Goal: Information Seeking & Learning: Learn about a topic

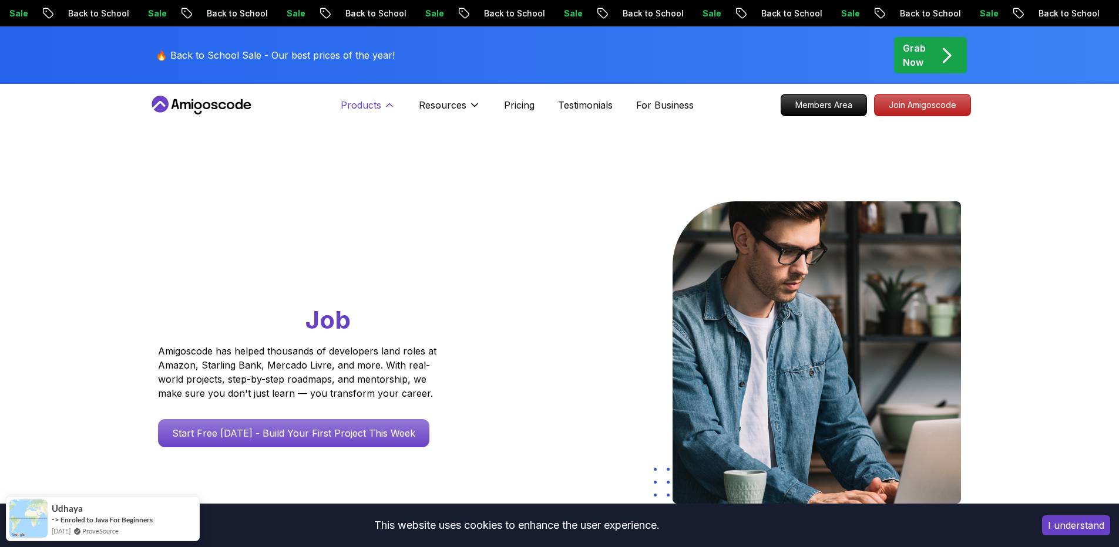
click at [382, 105] on button "Products" at bounding box center [368, 109] width 55 height 23
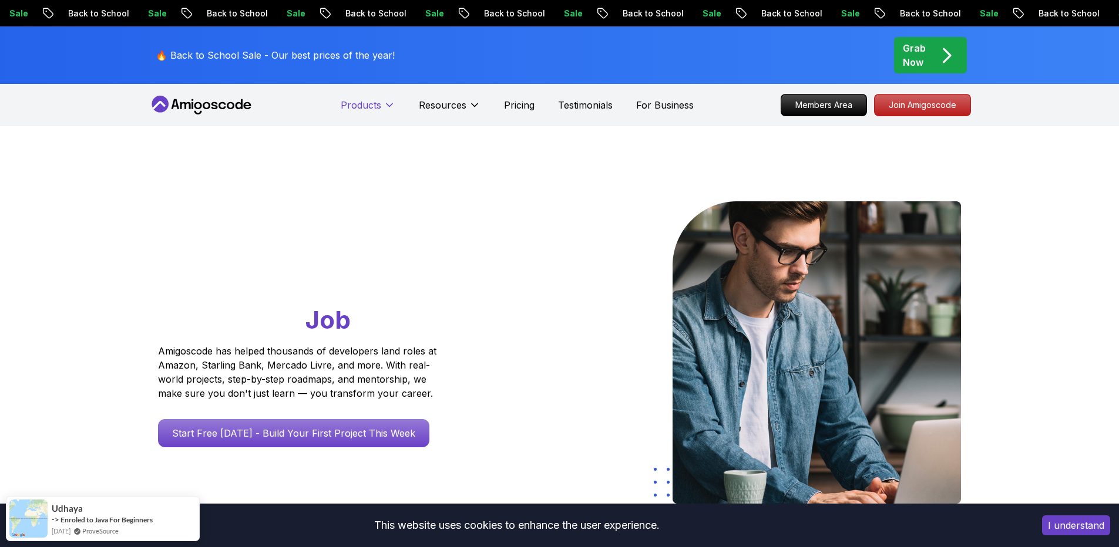
click at [382, 105] on button "Products" at bounding box center [368, 109] width 55 height 23
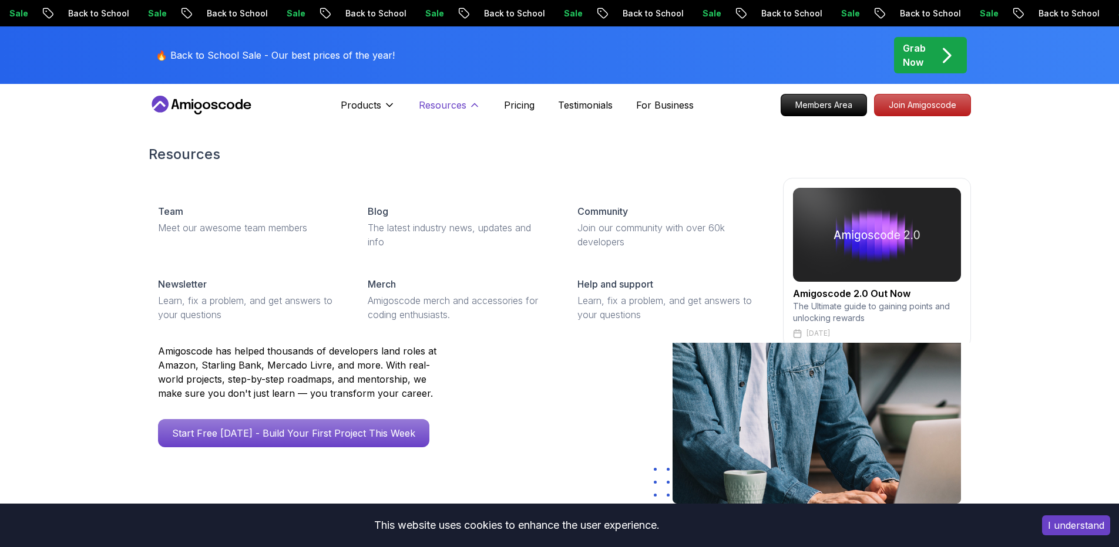
click at [469, 107] on icon at bounding box center [475, 105] width 12 height 12
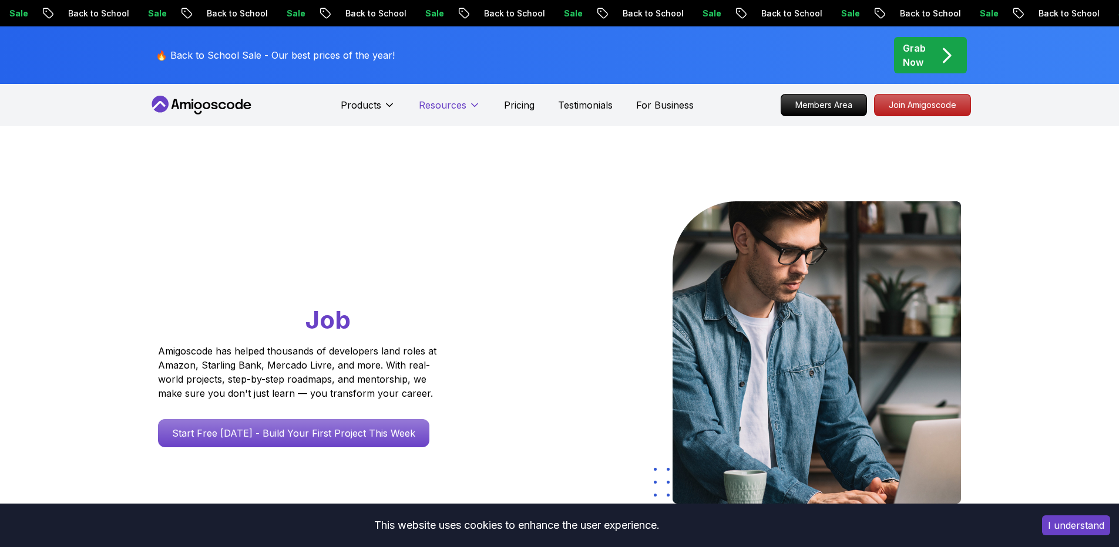
click at [470, 107] on icon at bounding box center [475, 105] width 12 height 12
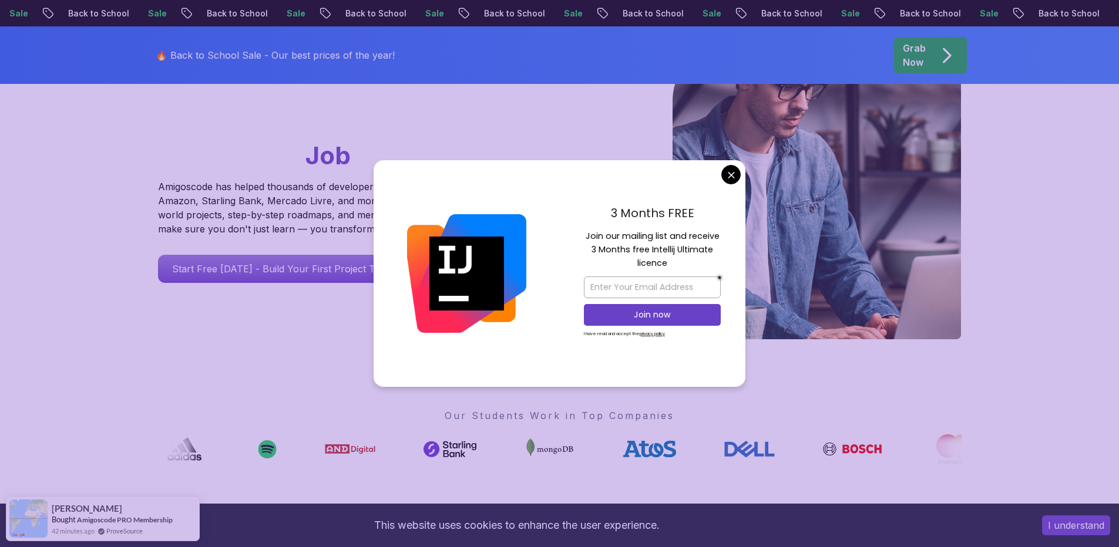
scroll to position [352, 0]
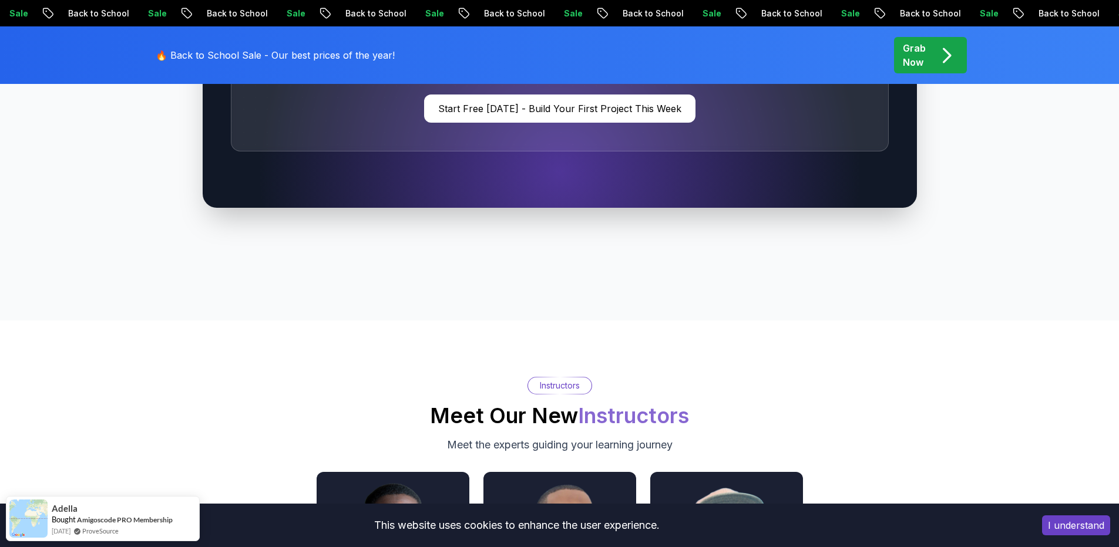
scroll to position [3453, 0]
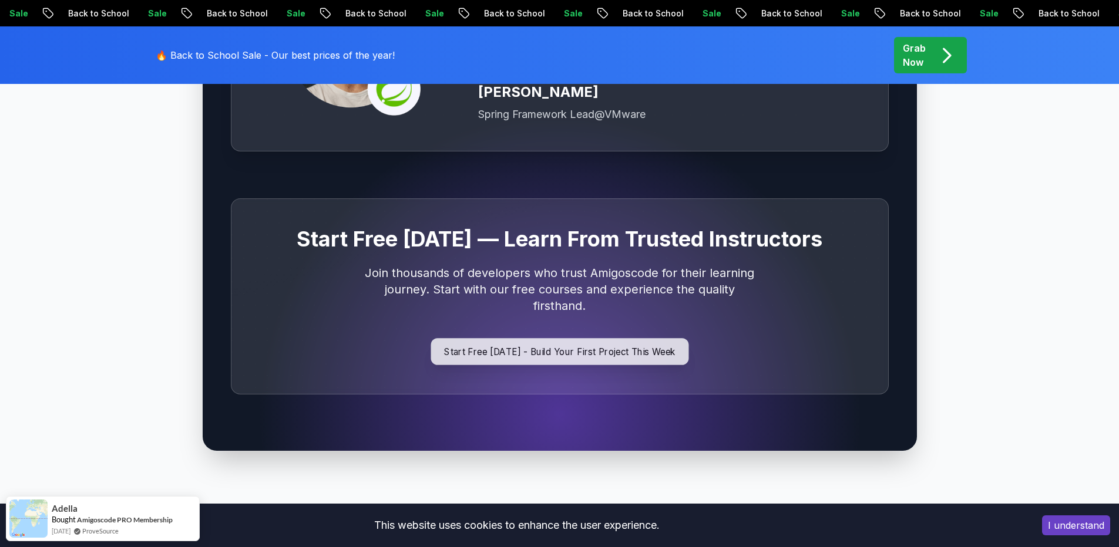
click at [542, 338] on p "Start Free Today - Build Your First Project This Week" at bounding box center [559, 351] width 258 height 27
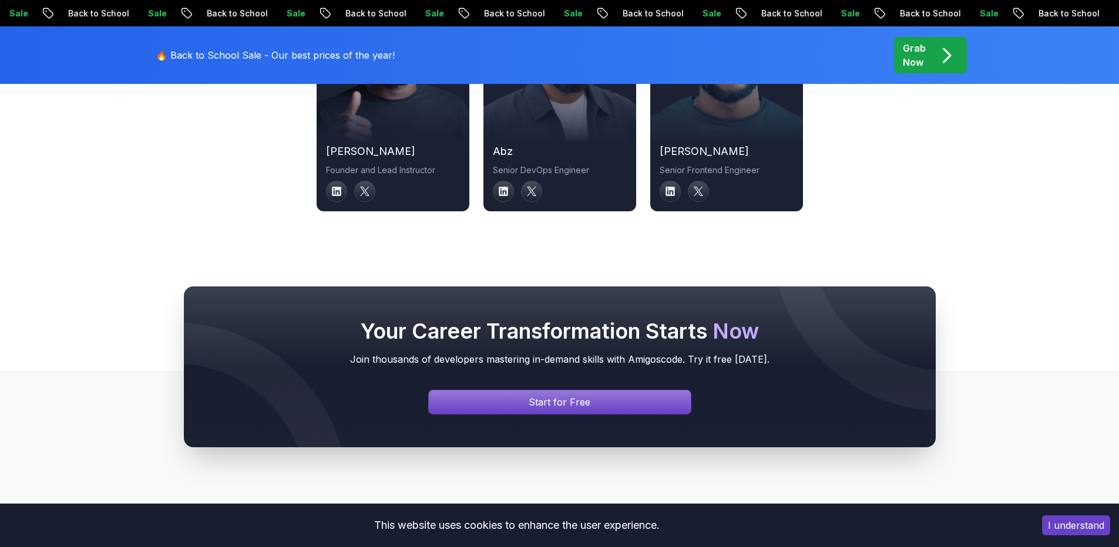
scroll to position [4176, 0]
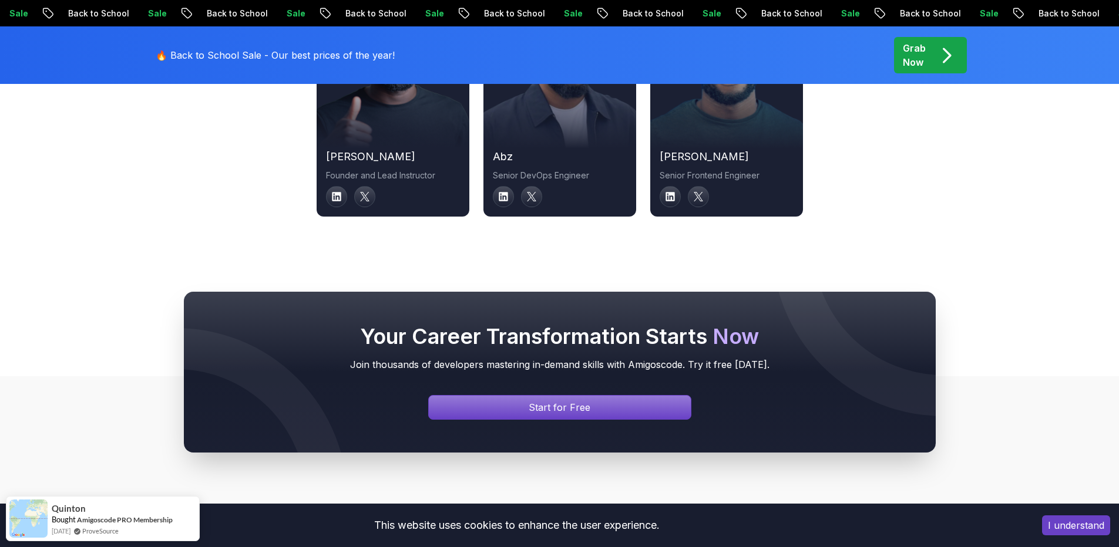
drag, startPoint x: 951, startPoint y: 52, endPoint x: 946, endPoint y: 58, distance: 7.5
click at [951, 52] on icon "pre-order" at bounding box center [946, 55] width 23 height 23
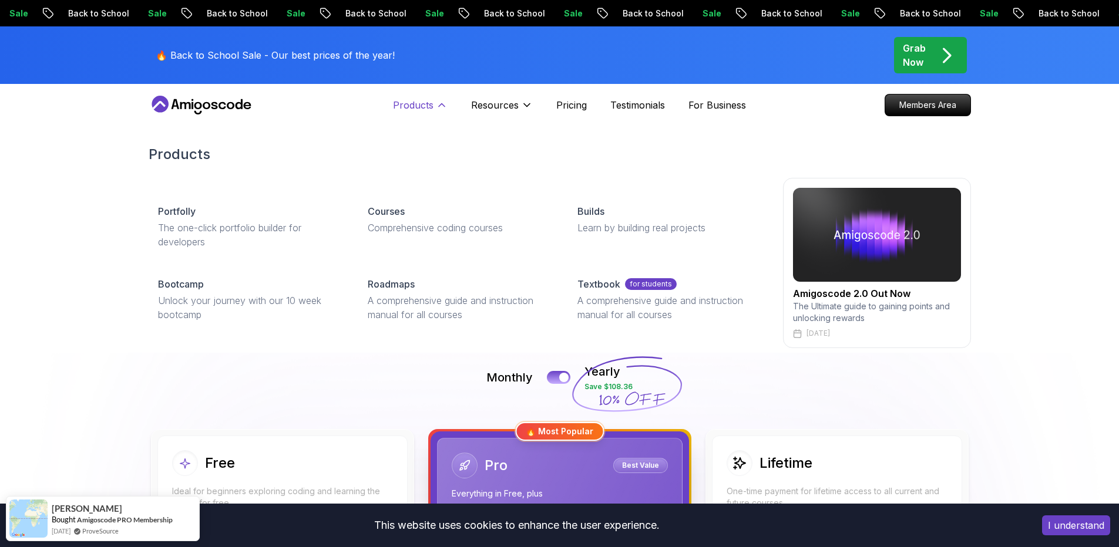
click at [443, 103] on icon at bounding box center [442, 105] width 12 height 12
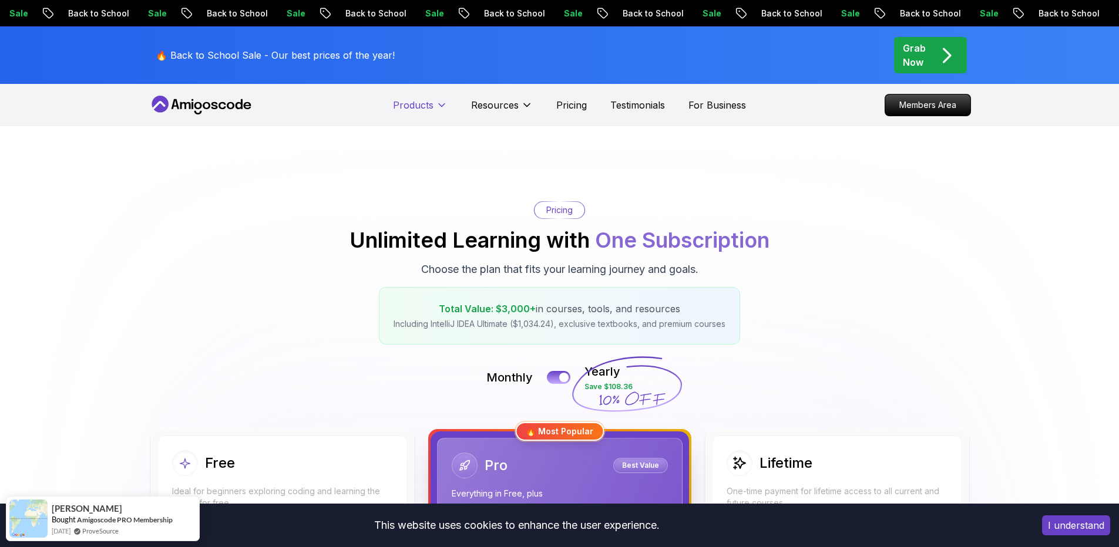
click at [443, 103] on icon at bounding box center [442, 105] width 12 height 12
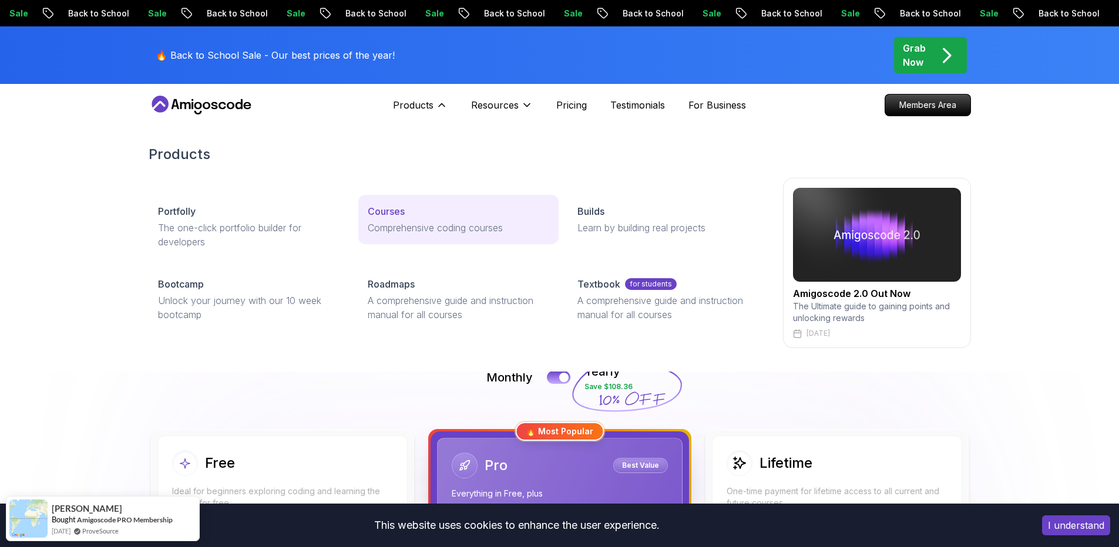
click at [373, 217] on p "Courses" at bounding box center [386, 211] width 37 height 14
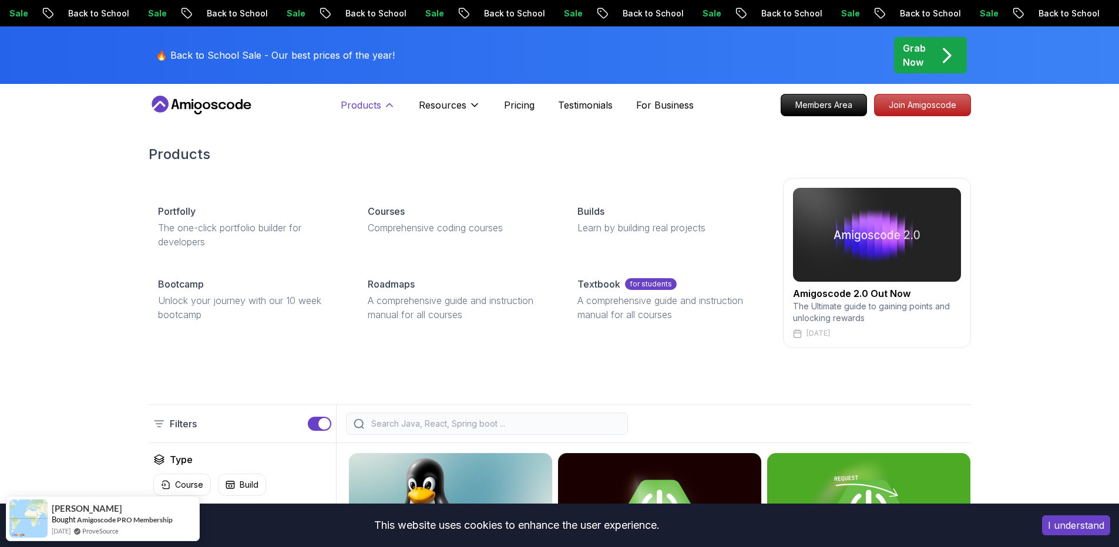
click at [386, 102] on icon at bounding box center [390, 105] width 12 height 12
click at [382, 106] on button "Products" at bounding box center [368, 109] width 55 height 23
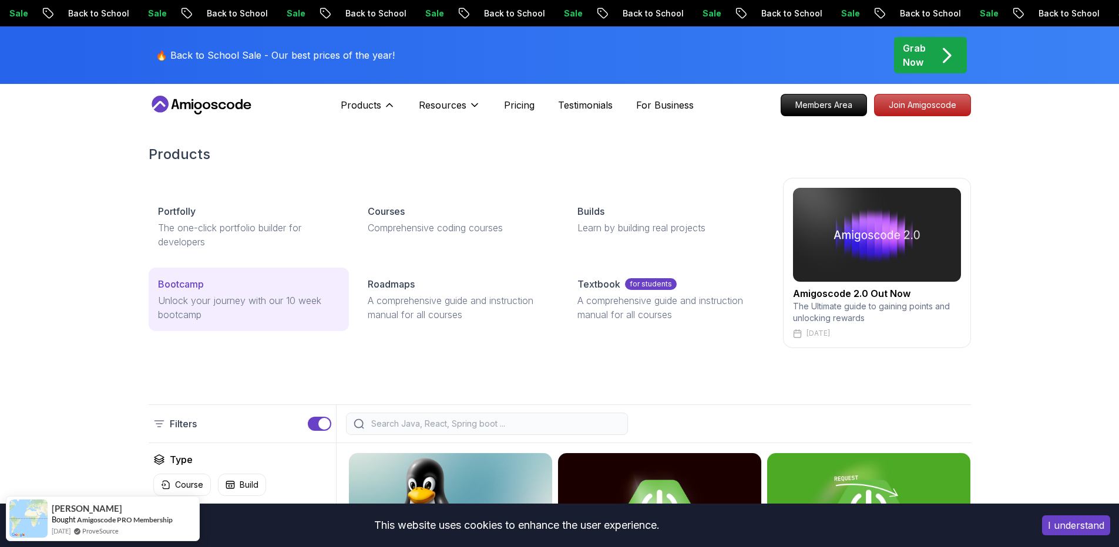
click at [213, 288] on div "Bootcamp" at bounding box center [248, 284] width 181 height 14
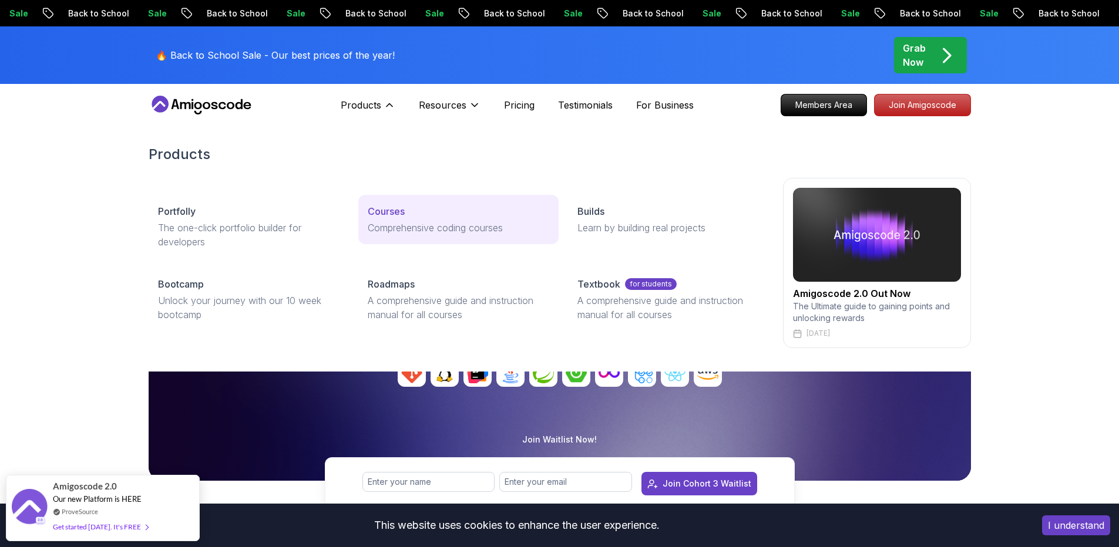
click at [383, 207] on p "Courses" at bounding box center [386, 211] width 37 height 14
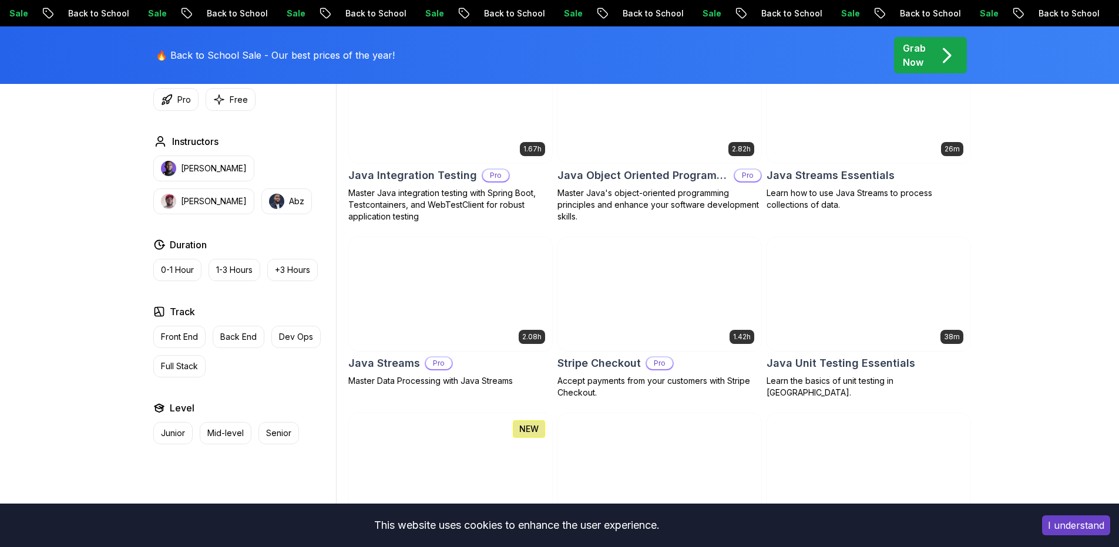
scroll to position [1903, 0]
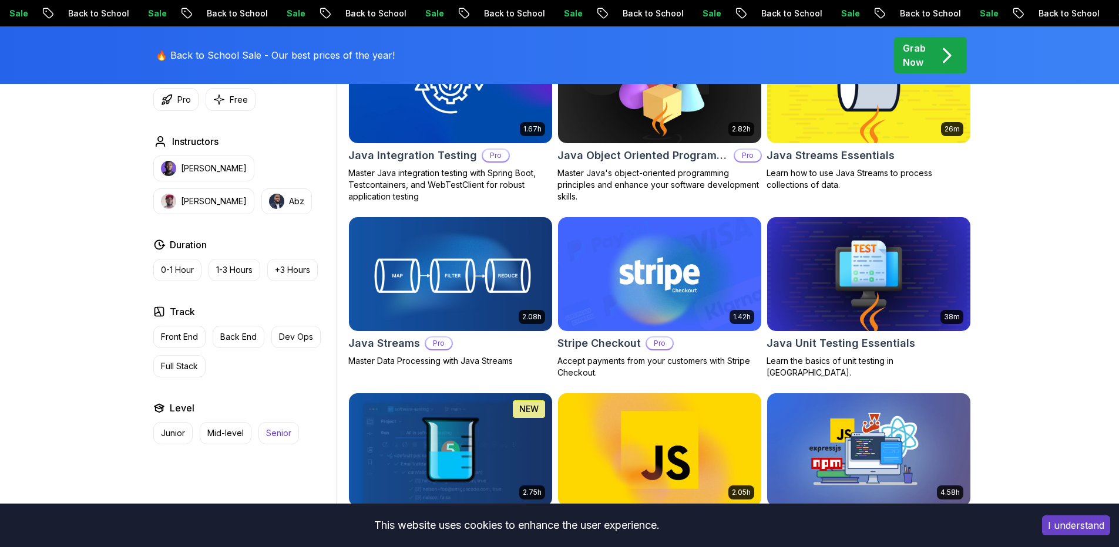
click at [270, 436] on p "Senior" at bounding box center [278, 434] width 25 height 12
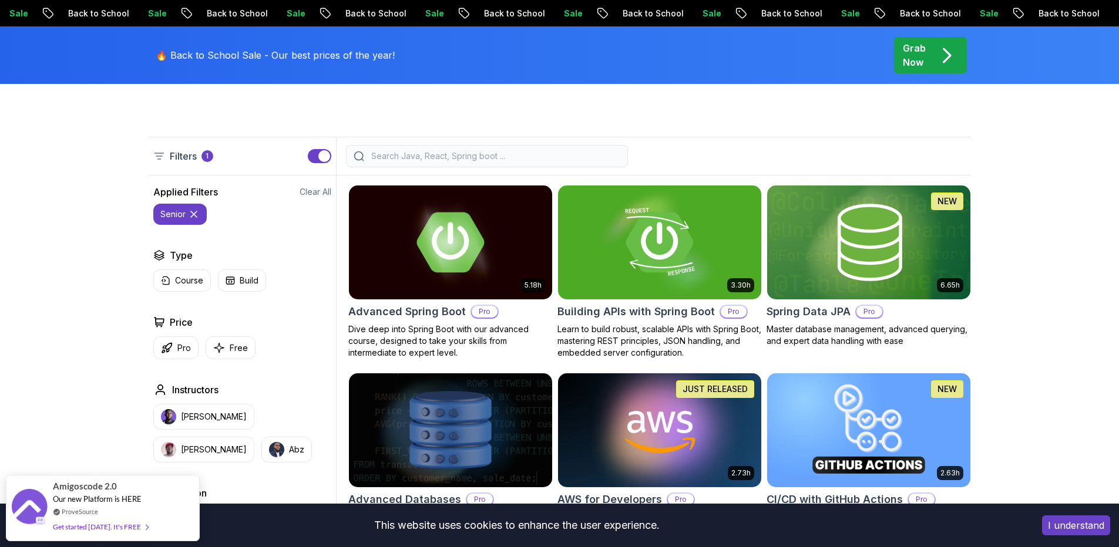
scroll to position [282, 0]
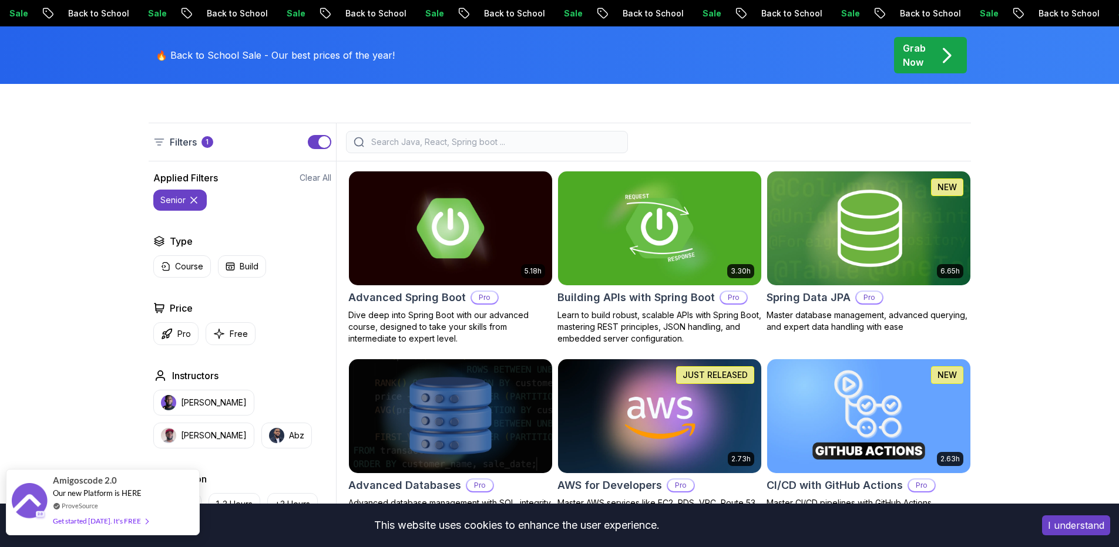
click at [106, 495] on span "Our new Platform is HERE" at bounding box center [97, 493] width 89 height 9
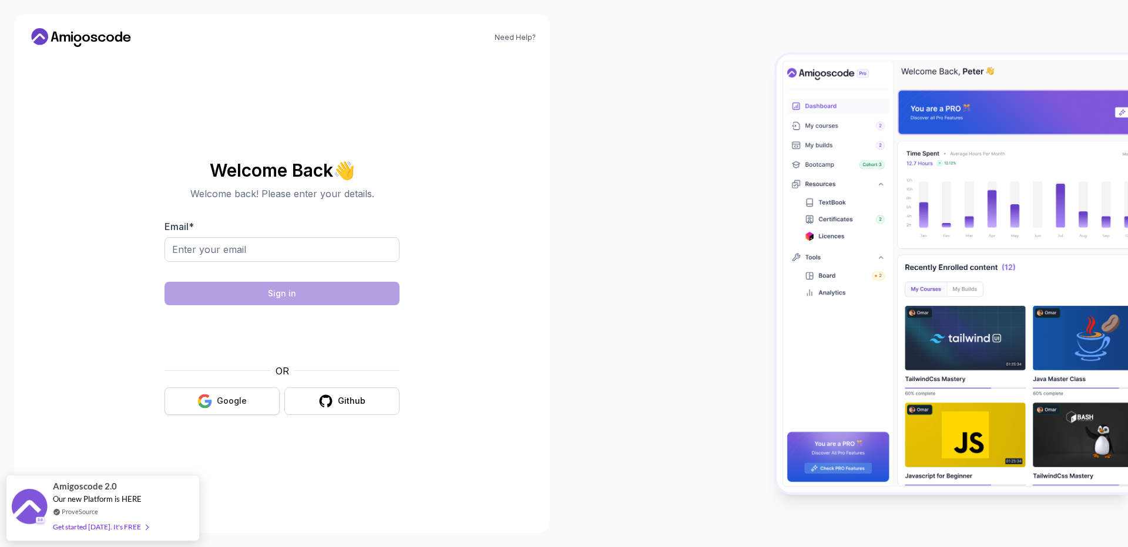
click at [200, 411] on button "Google" at bounding box center [221, 402] width 115 height 28
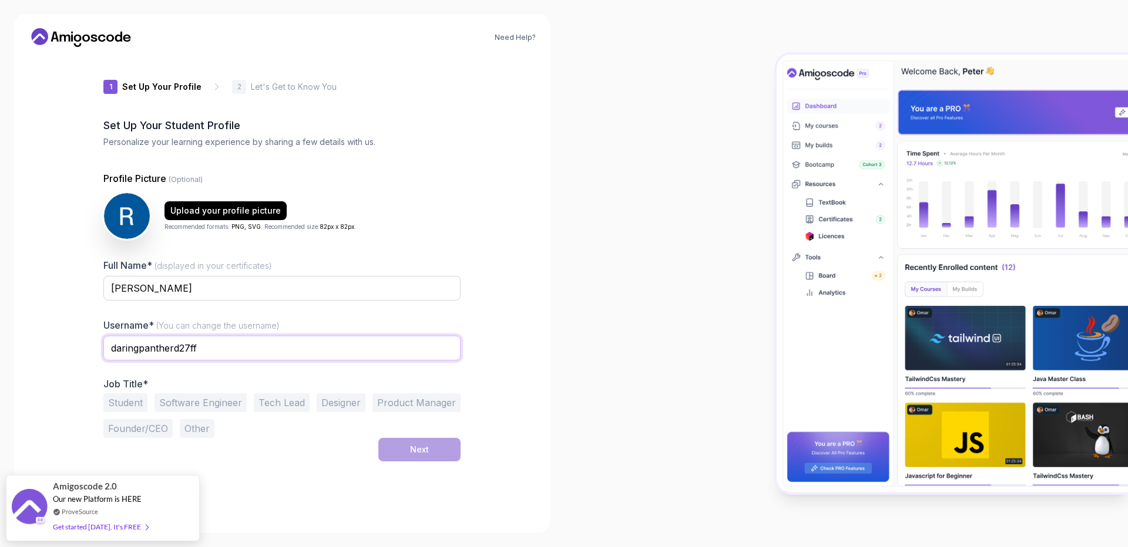
click at [186, 340] on input "daringpantherd27ff" at bounding box center [281, 348] width 357 height 25
click at [185, 340] on input "daringpantherd27ff" at bounding box center [281, 348] width 357 height 25
click at [176, 343] on input "daringpantherd27ff" at bounding box center [281, 348] width 357 height 25
click at [244, 371] on div at bounding box center [281, 368] width 357 height 11
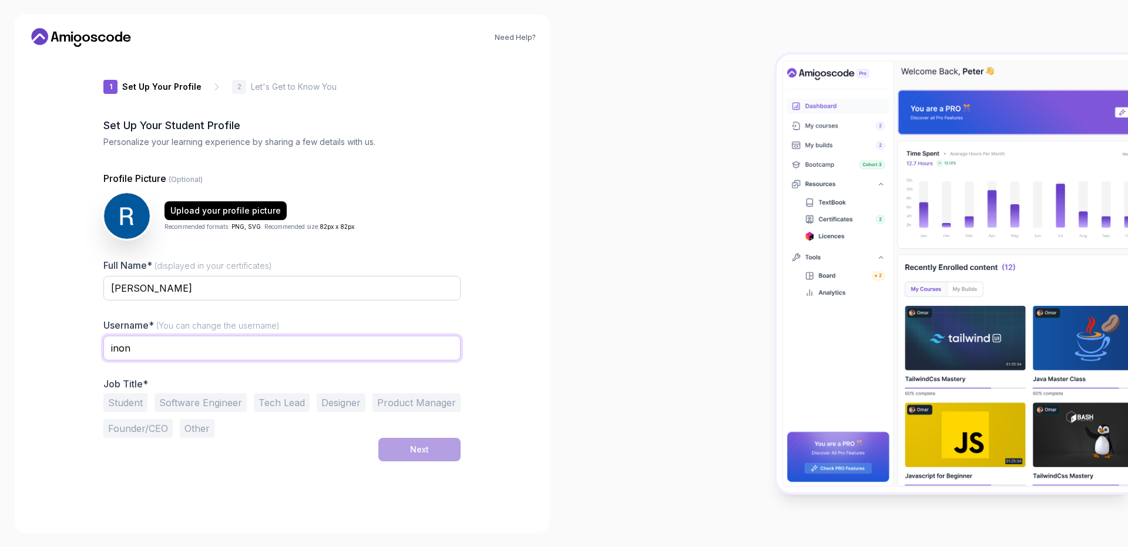
click at [247, 351] on input "inon" at bounding box center [281, 348] width 357 height 25
type input "i"
click at [231, 436] on div "Student Software Engineer Tech Lead Designer Product Manager Founder/CEO Other" at bounding box center [281, 415] width 357 height 45
drag, startPoint x: 279, startPoint y: 430, endPoint x: 265, endPoint y: 414, distance: 20.8
click at [279, 430] on div "Student Software Engineer Tech Lead Designer Product Manager Founder/CEO Other" at bounding box center [281, 415] width 357 height 45
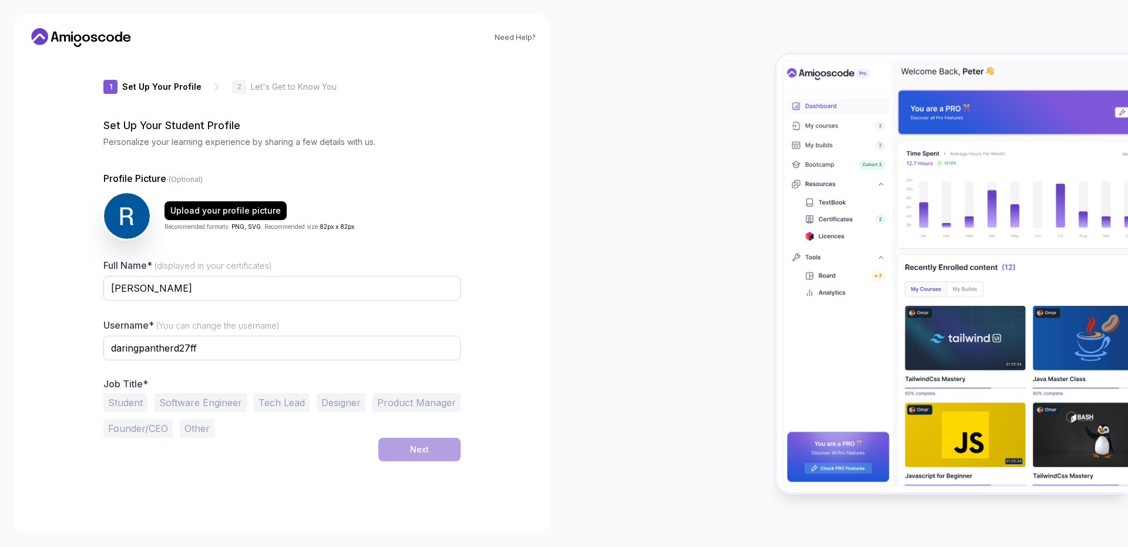
click at [221, 399] on button "Software Engineer" at bounding box center [200, 402] width 92 height 19
drag, startPoint x: 201, startPoint y: 351, endPoint x: 101, endPoint y: 340, distance: 100.4
click at [103, 340] on div "1 Set Up Your Profile 1 Set Up Your Profile 2 Let's Get to Know You Set Up Your…" at bounding box center [282, 287] width 395 height 463
type input "inon"
click at [441, 443] on button "Next" at bounding box center [419, 449] width 82 height 23
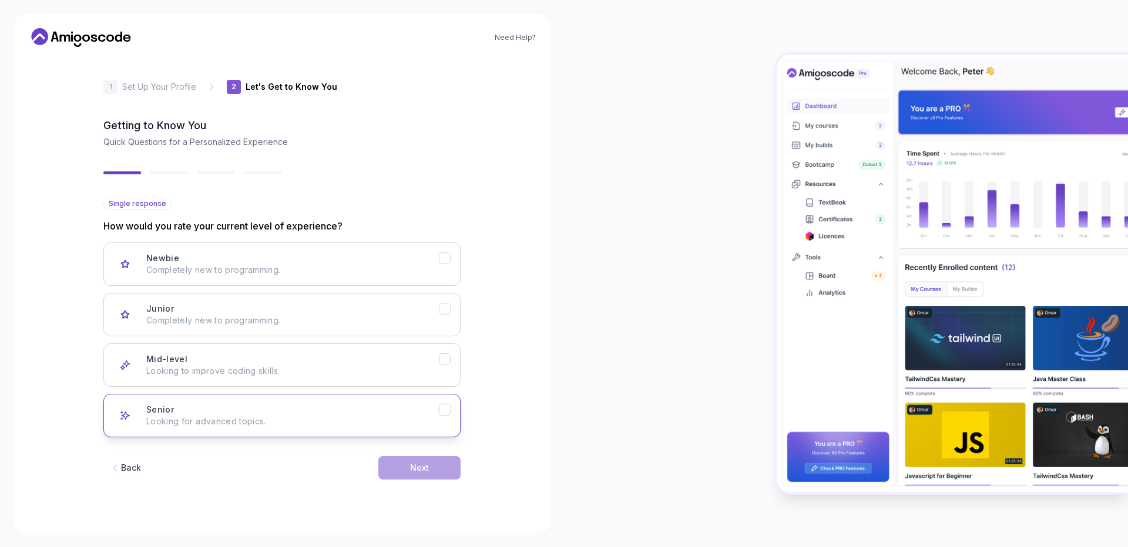
click at [373, 416] on p "Looking for advanced topics." at bounding box center [292, 422] width 292 height 12
click at [430, 463] on button "Next" at bounding box center [419, 467] width 82 height 23
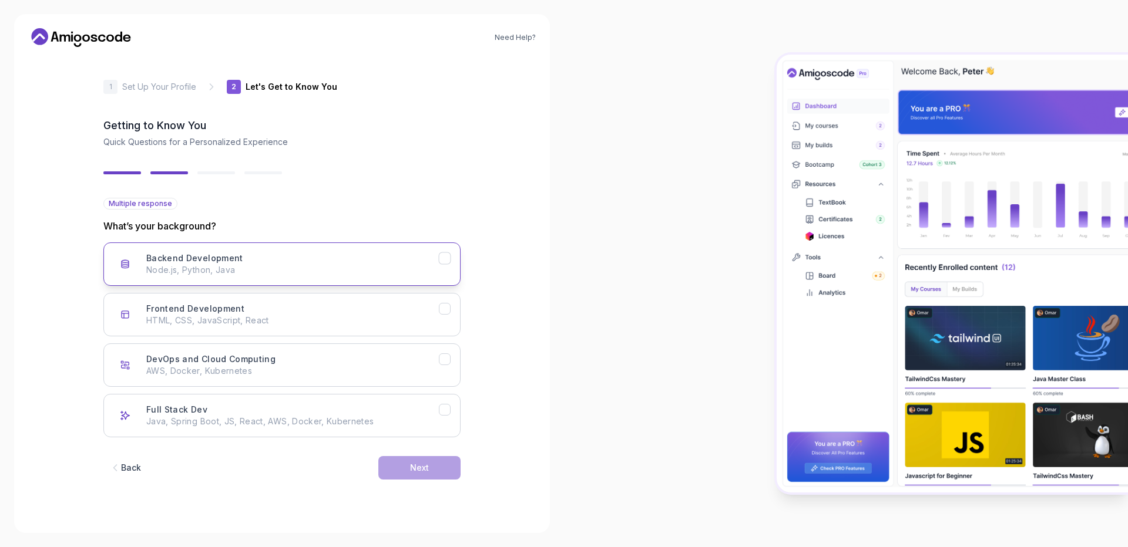
click at [348, 281] on button "Backend Development Node.js, Python, Java" at bounding box center [281, 264] width 357 height 43
click at [344, 359] on div "DevOps and Cloud Computing AWS, Docker, Kubernetes" at bounding box center [292, 365] width 292 height 23
click at [419, 469] on div "Next" at bounding box center [419, 468] width 19 height 12
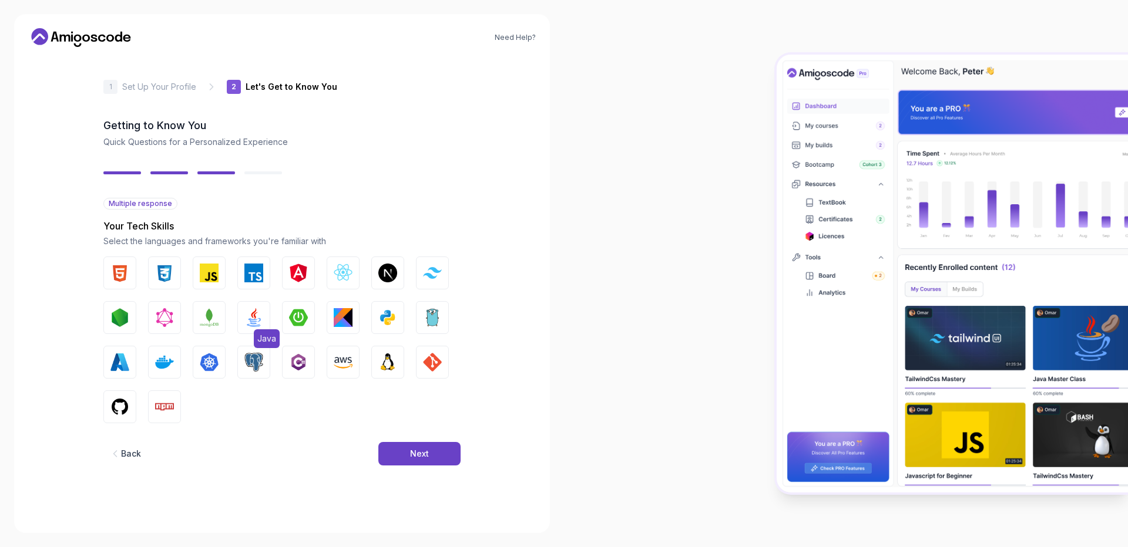
click at [254, 323] on img "button" at bounding box center [253, 317] width 19 height 19
click at [297, 326] on img "button" at bounding box center [298, 317] width 19 height 19
click at [379, 327] on button "Python" at bounding box center [387, 317] width 33 height 33
click at [442, 326] on button "Go" at bounding box center [432, 317] width 33 height 33
click at [256, 363] on img "button" at bounding box center [253, 362] width 19 height 19
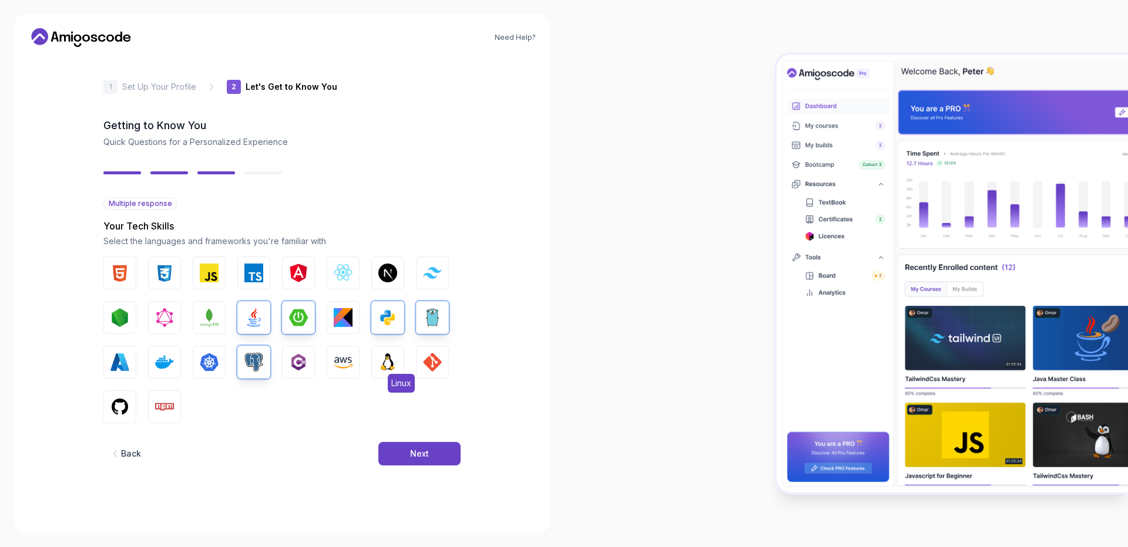
click at [395, 365] on img "button" at bounding box center [387, 362] width 19 height 19
click at [420, 359] on button "GIT" at bounding box center [432, 362] width 33 height 33
click at [122, 406] on img "button" at bounding box center [119, 407] width 19 height 19
click at [160, 406] on img "button" at bounding box center [164, 407] width 19 height 19
click at [437, 462] on button "Next" at bounding box center [419, 453] width 82 height 23
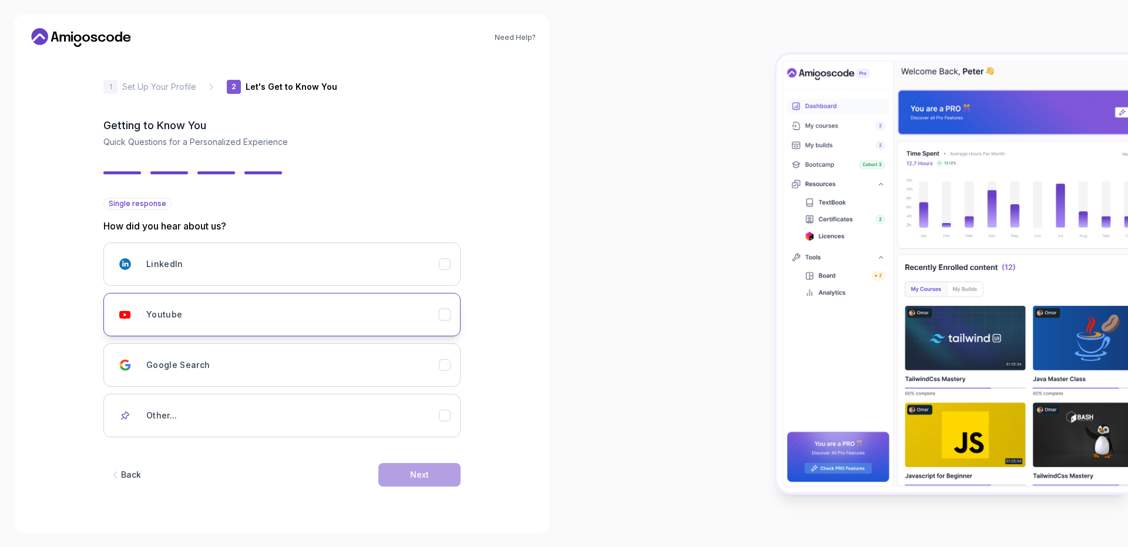
click at [355, 331] on button "Youtube" at bounding box center [281, 314] width 357 height 43
click at [440, 479] on button "Next" at bounding box center [419, 474] width 82 height 23
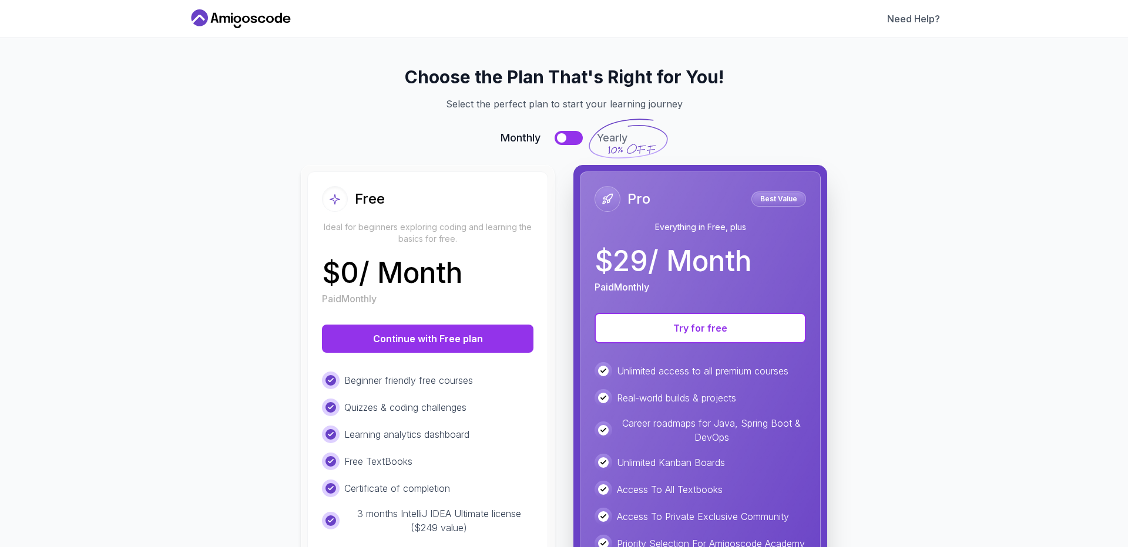
scroll to position [70, 0]
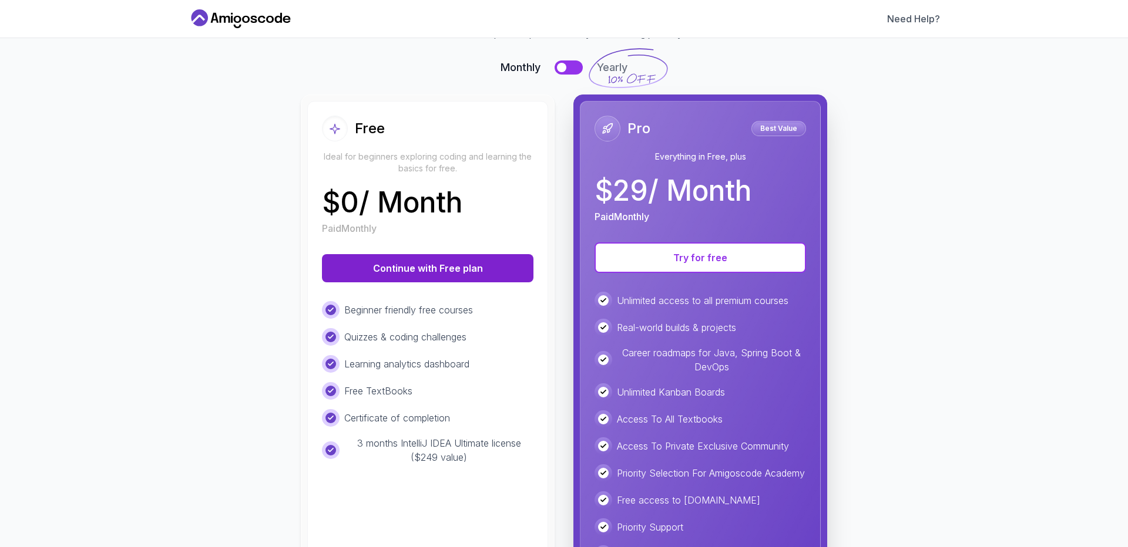
click at [411, 270] on button "Continue with Free plan" at bounding box center [427, 268] width 211 height 28
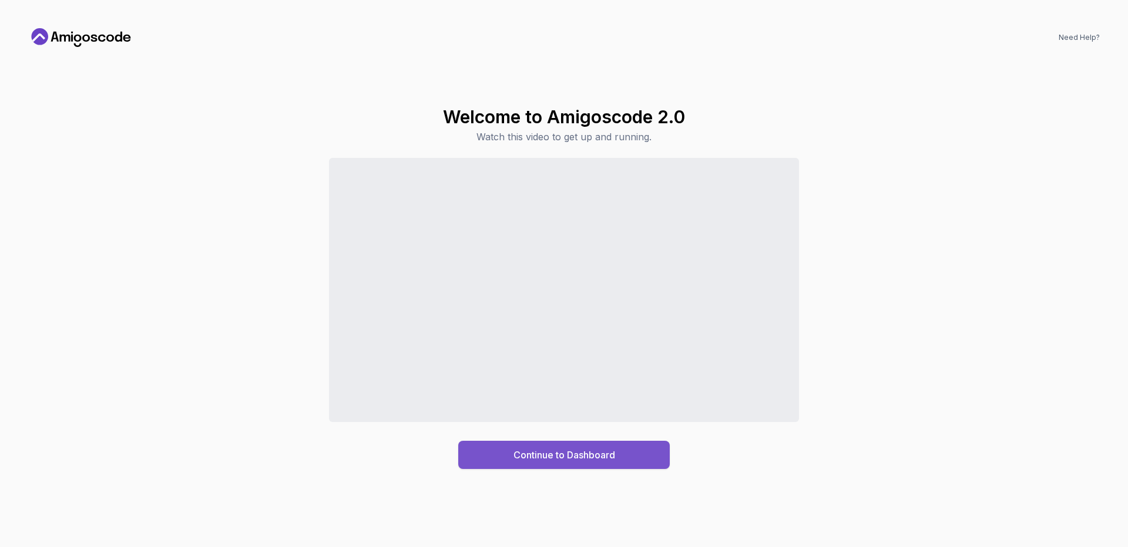
click at [555, 460] on div "Continue to Dashboard" at bounding box center [564, 455] width 102 height 14
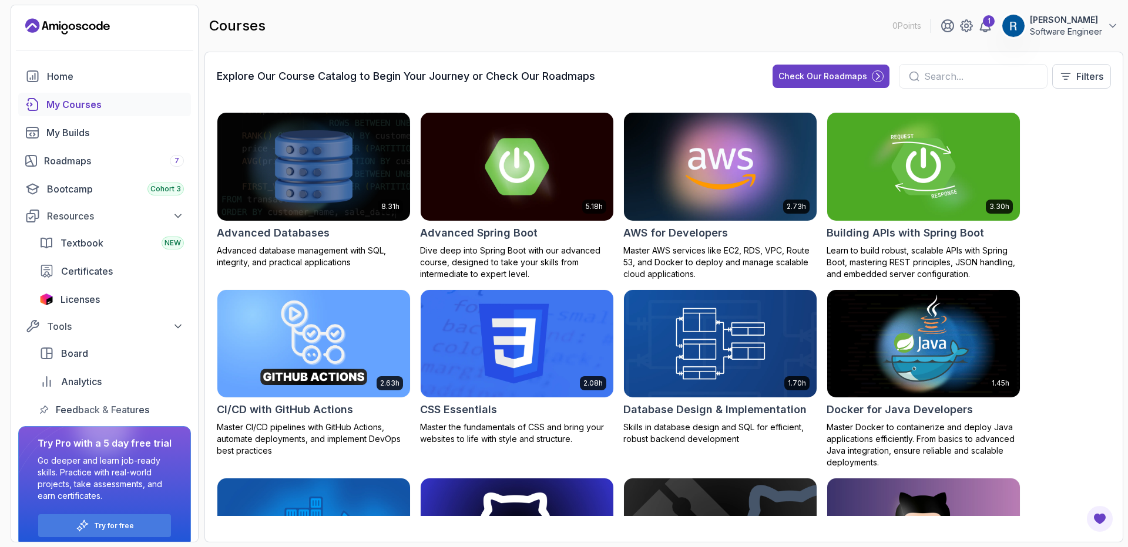
click at [701, 234] on h2 "AWS for Developers" at bounding box center [675, 233] width 105 height 16
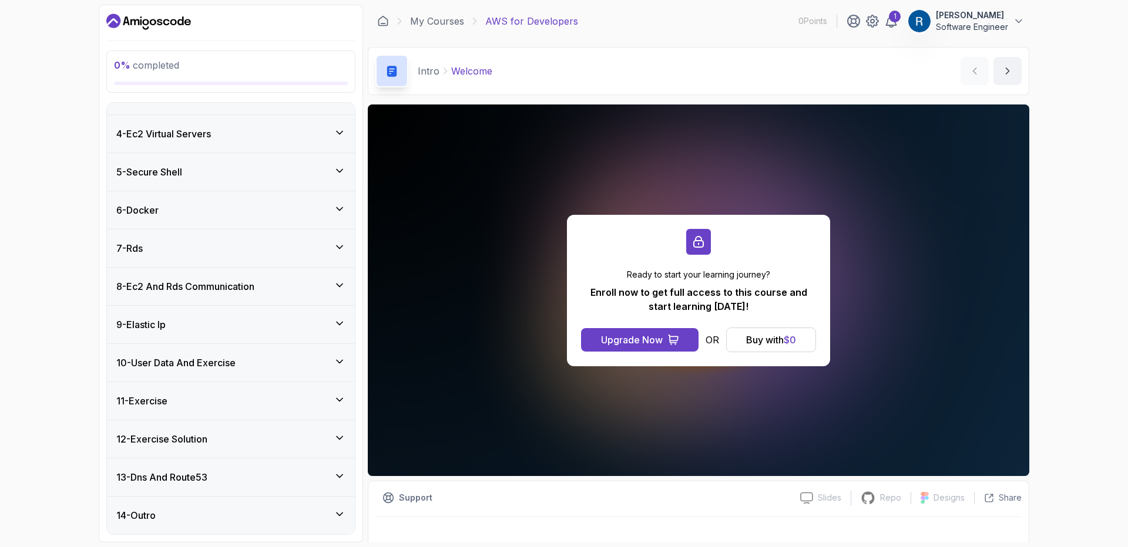
scroll to position [39, 0]
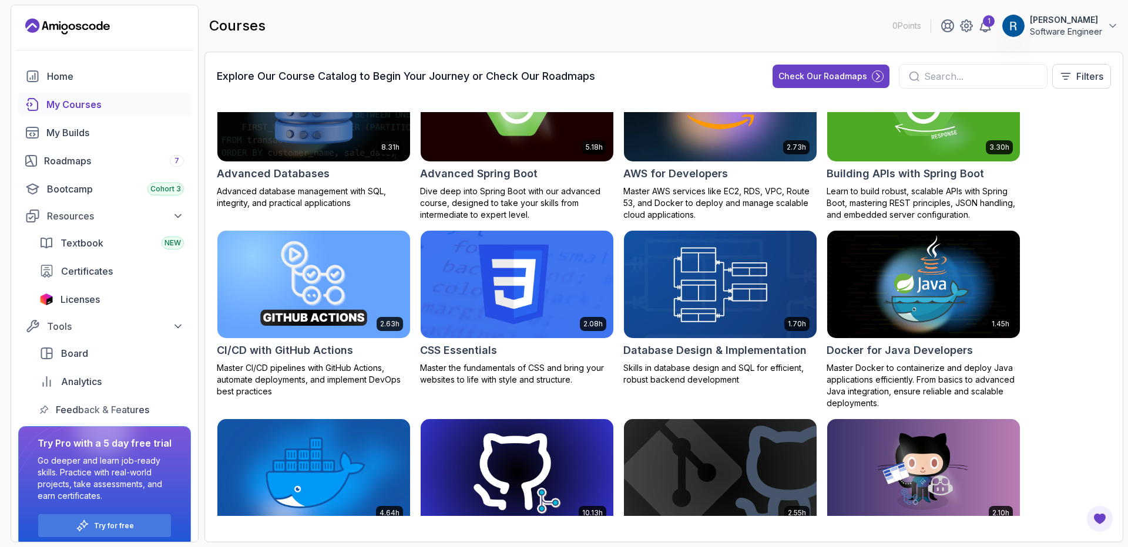
scroll to position [211, 0]
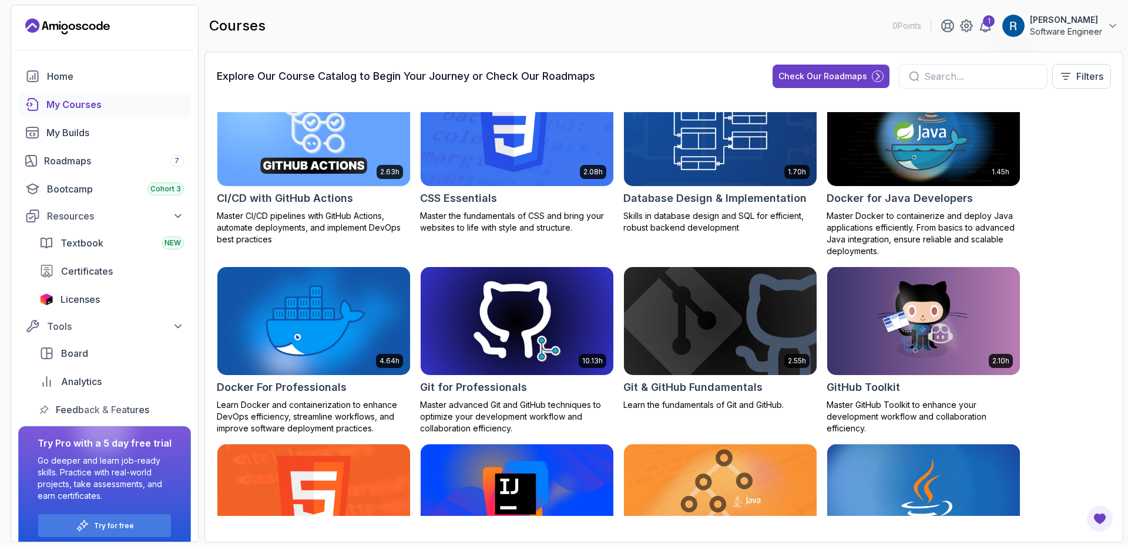
click at [707, 197] on h2 "Database Design & Implementation" at bounding box center [714, 198] width 183 height 16
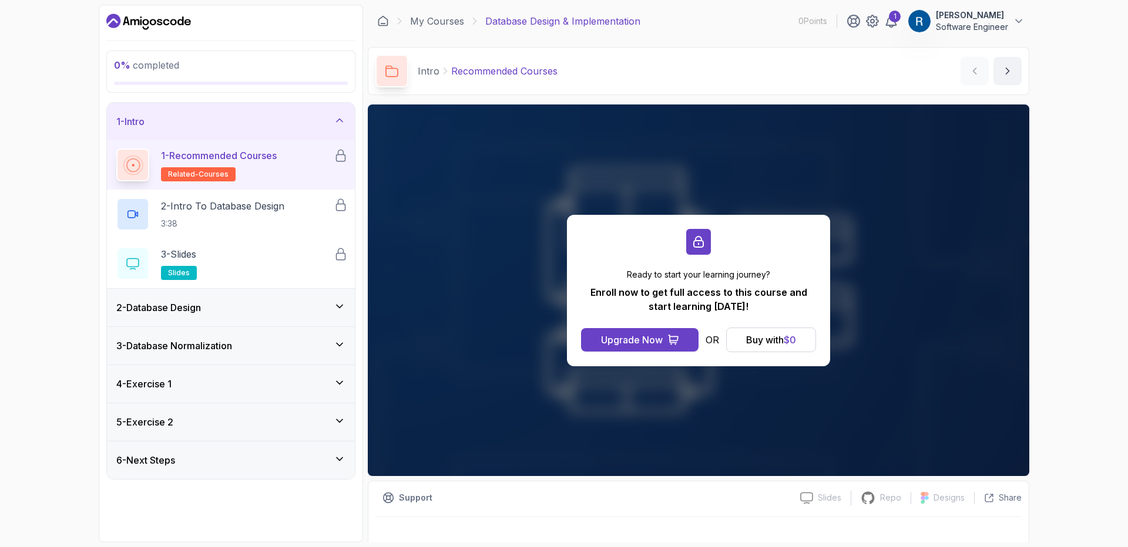
click at [232, 300] on div "2 - Database Design" at bounding box center [231, 308] width 248 height 38
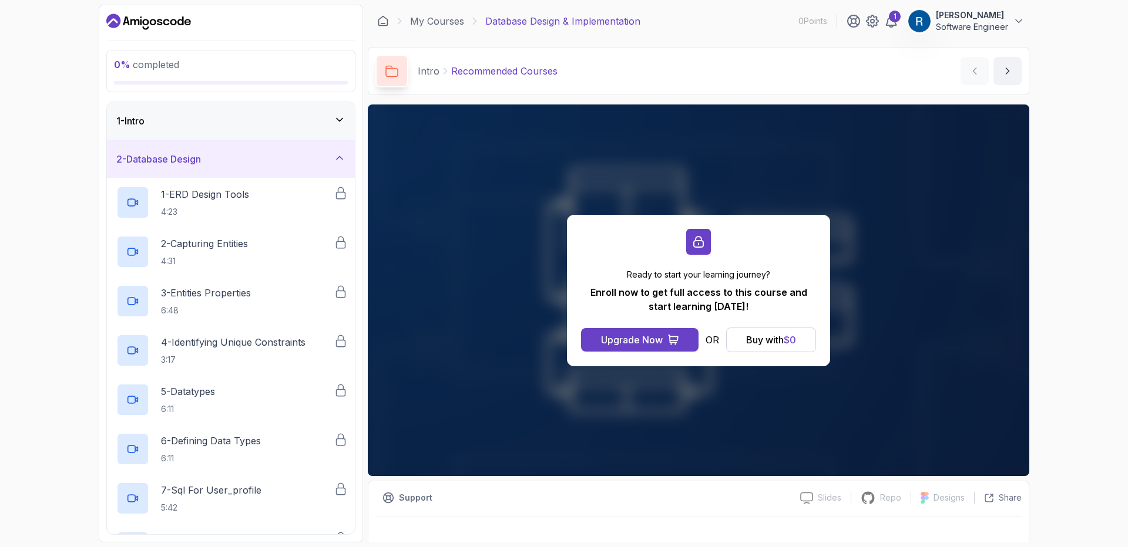
click at [258, 163] on div "2 - Database Design" at bounding box center [230, 159] width 229 height 14
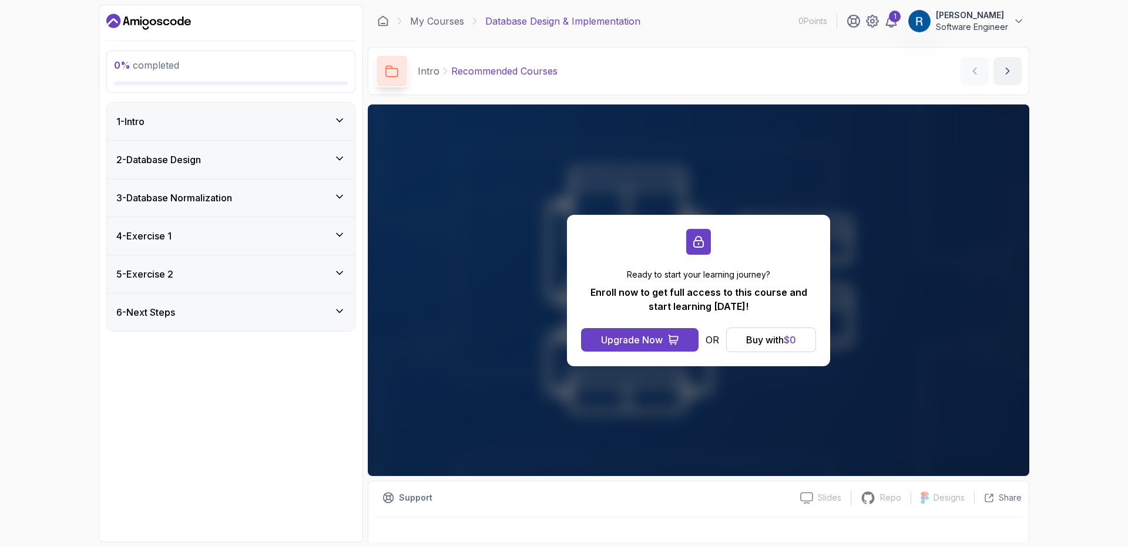
click at [248, 200] on div "3 - Database Normalization" at bounding box center [230, 198] width 229 height 14
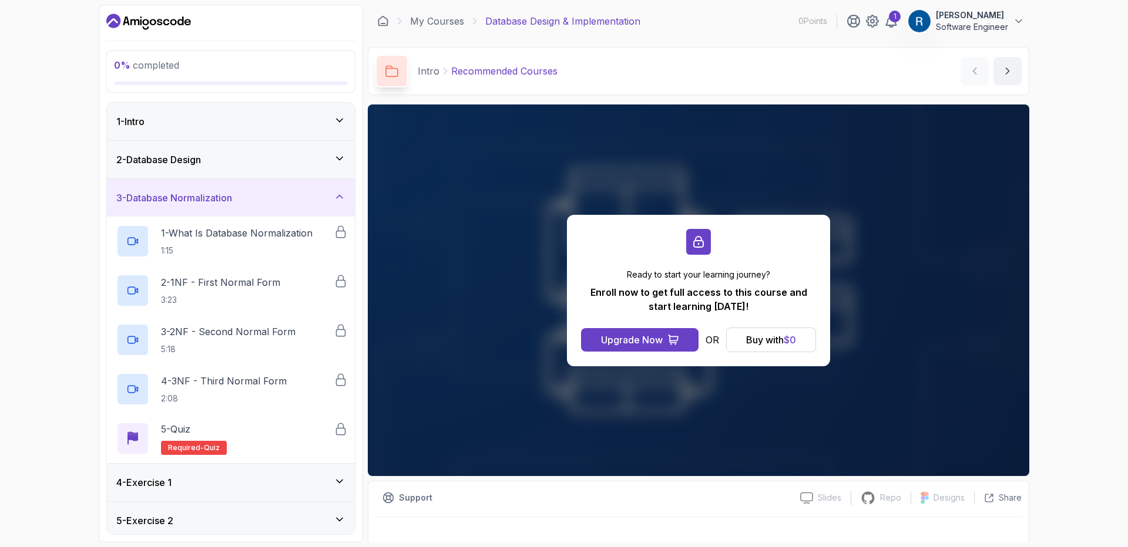
click at [248, 200] on div "3 - Database Normalization" at bounding box center [230, 198] width 229 height 14
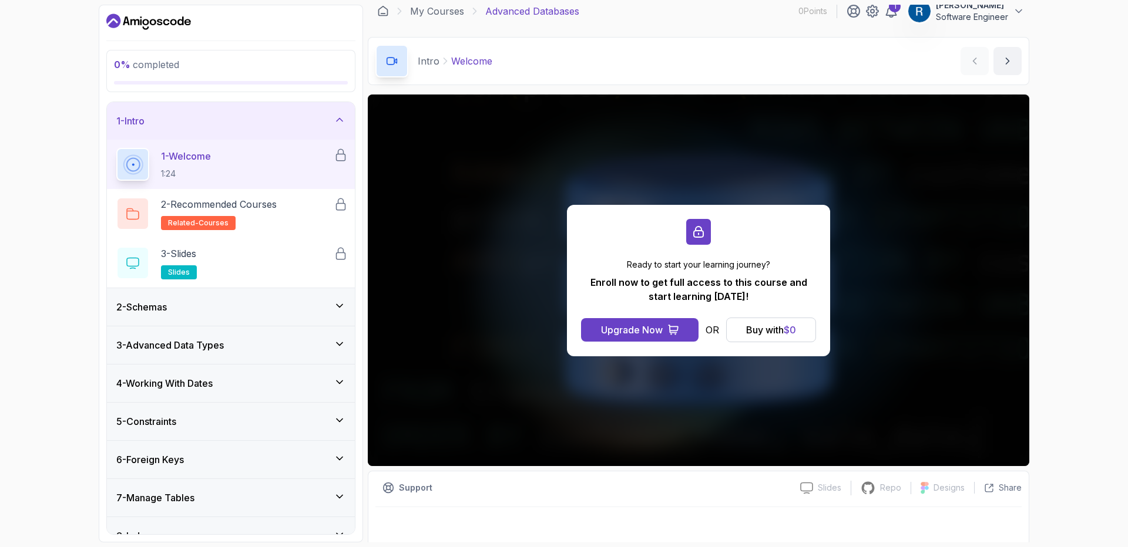
scroll to position [15, 0]
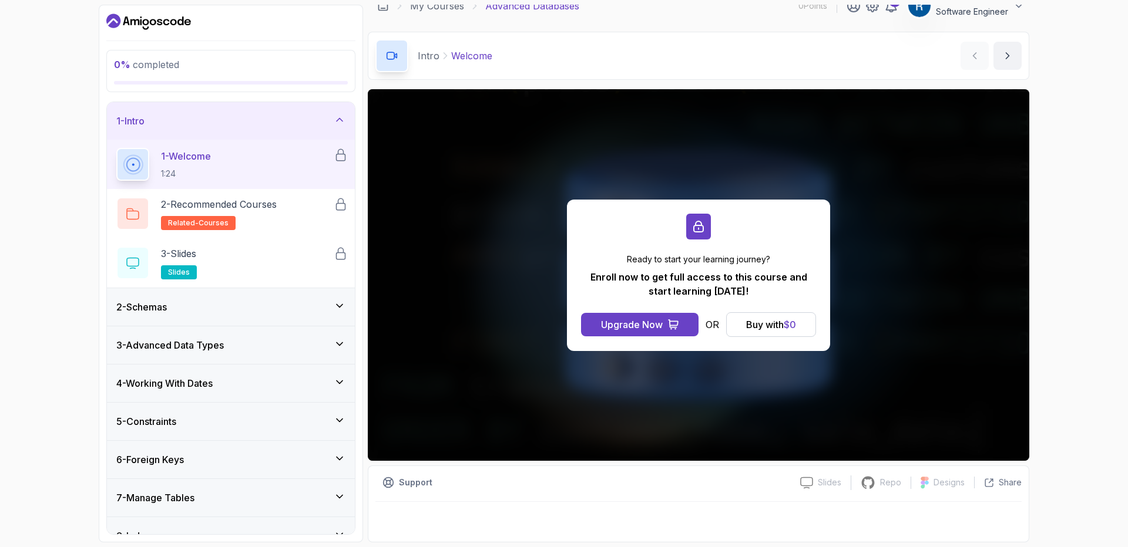
click at [253, 314] on div "2 - Schemas" at bounding box center [230, 307] width 229 height 14
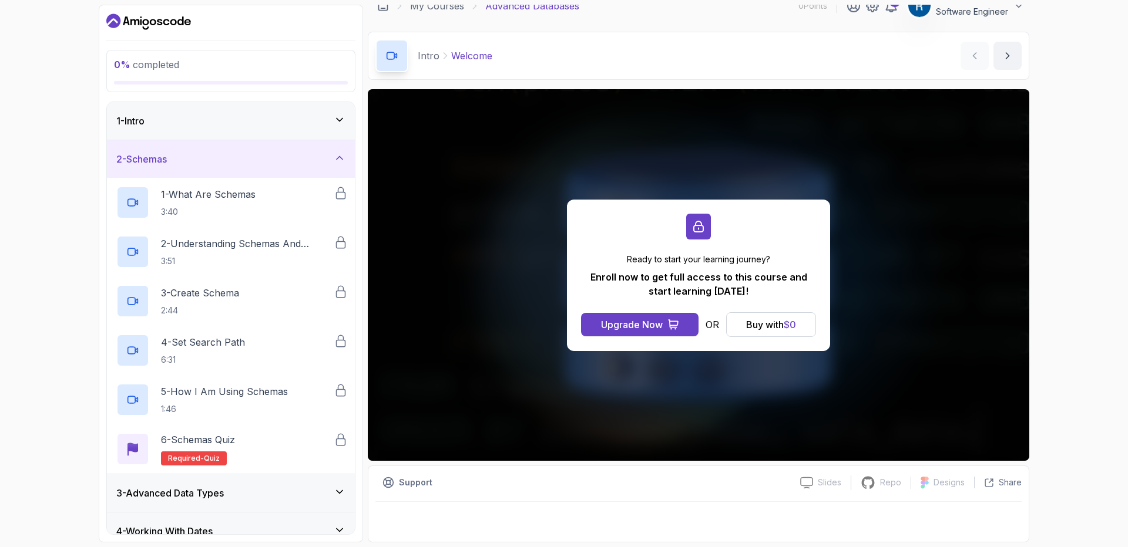
click at [230, 501] on div "3 - Advanced Data Types" at bounding box center [231, 494] width 248 height 38
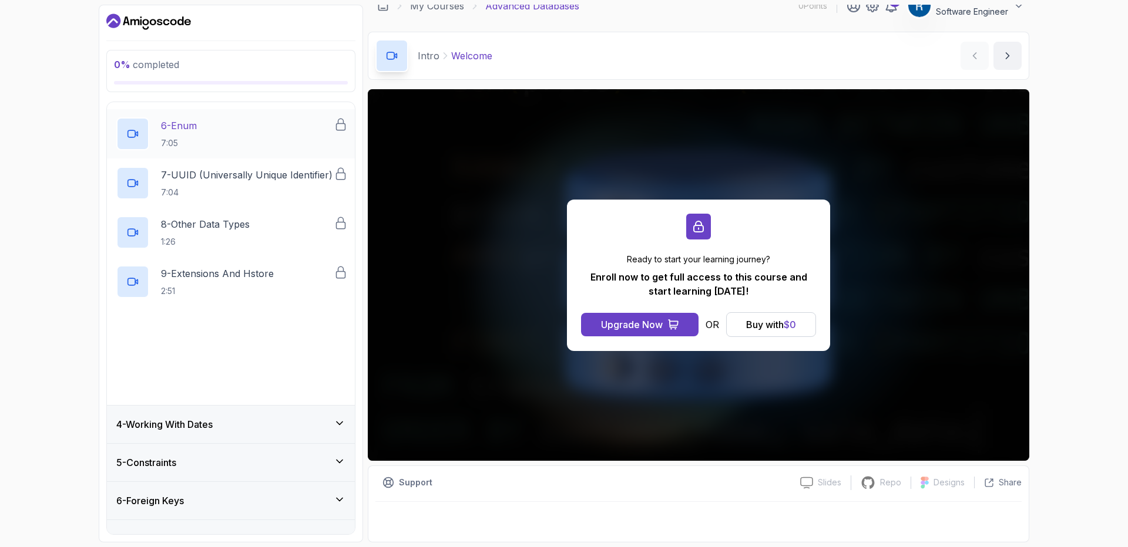
scroll to position [423, 0]
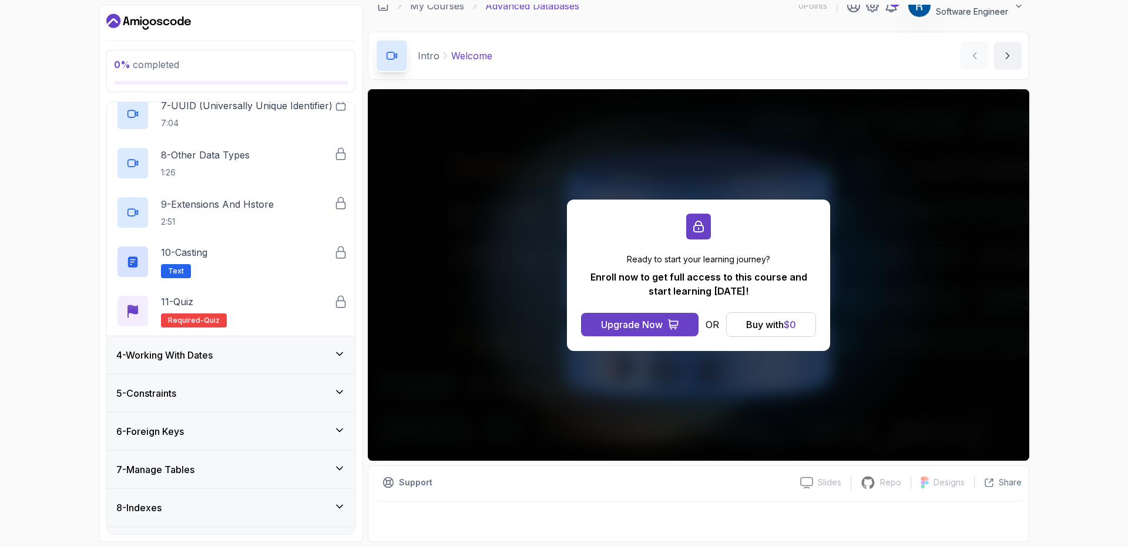
click at [255, 360] on div "4 - Working With Dates" at bounding box center [230, 355] width 229 height 14
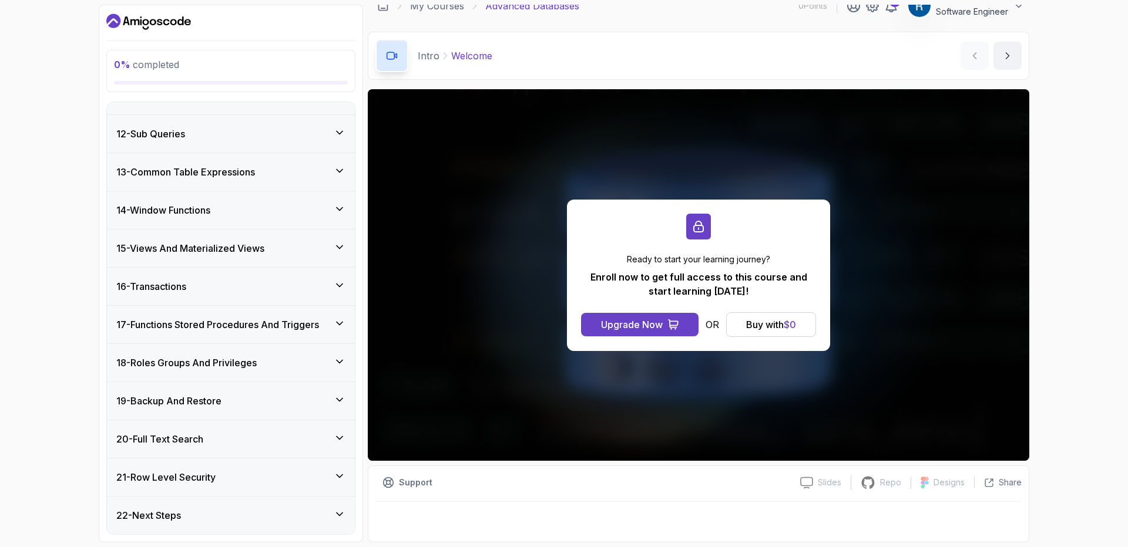
scroll to position [654, 0]
click at [231, 145] on div "12 - Sub Queries" at bounding box center [231, 134] width 248 height 38
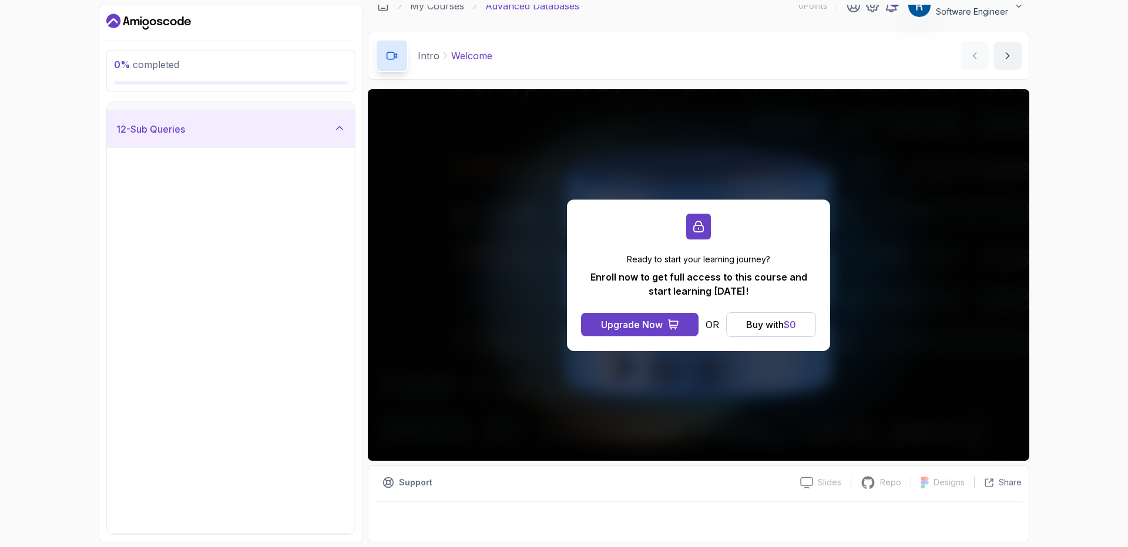
scroll to position [407, 0]
